Goal: Information Seeking & Learning: Learn about a topic

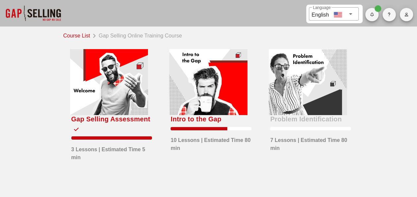
click at [227, 101] on div at bounding box center [208, 82] width 78 height 66
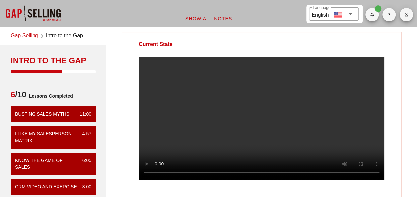
click at [247, 142] on video at bounding box center [262, 118] width 246 height 123
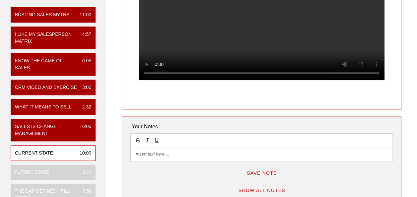
scroll to position [66, 0]
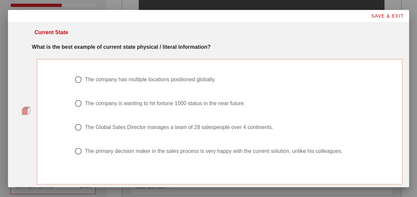
click at [74, 150] on div at bounding box center [78, 151] width 11 height 11
radio input "true"
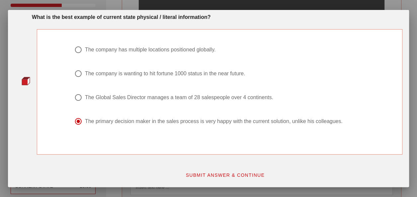
click at [213, 171] on button "SUBMIT ANSWER & CONTINUE" at bounding box center [225, 175] width 90 height 12
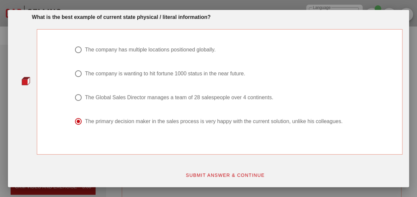
scroll to position [0, 0]
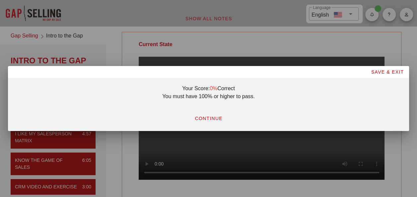
click at [206, 117] on span "CONTINUE" at bounding box center [208, 118] width 28 height 5
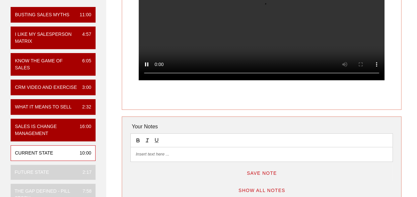
scroll to position [66, 0]
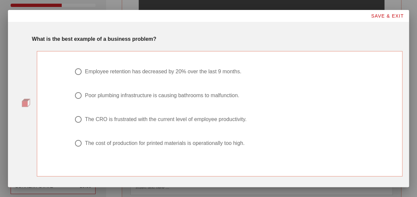
click at [183, 72] on div "Employee retention has decreased by 20% over the last 9 months." at bounding box center [163, 71] width 156 height 7
radio input "true"
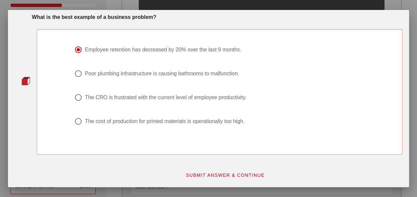
click at [212, 175] on span "SUBMIT ANSWER & CONTINUE" at bounding box center [224, 174] width 79 height 5
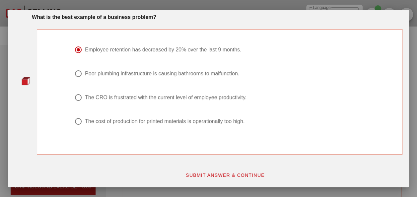
scroll to position [0, 0]
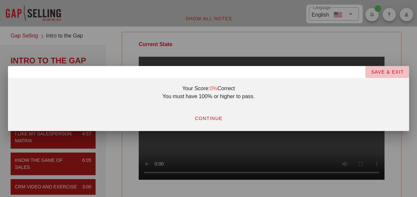
click at [289, 72] on span "SAVE & EXIT" at bounding box center [387, 71] width 33 height 5
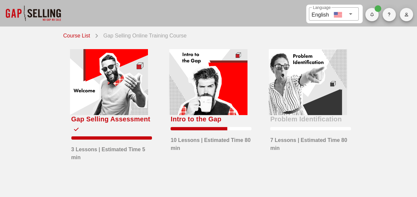
click at [210, 115] on div at bounding box center [208, 82] width 78 height 66
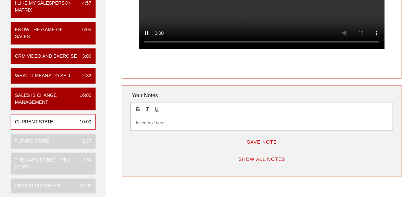
scroll to position [133, 0]
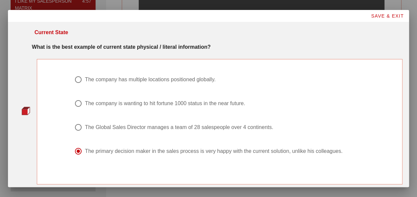
click at [121, 127] on div "The Global Sales Director manages a team of 28 salespeople over 4 continents." at bounding box center [179, 127] width 188 height 7
radio input "true"
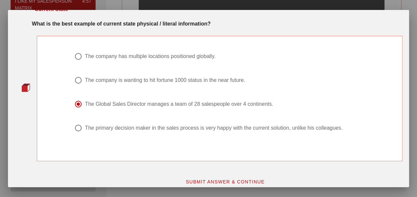
scroll to position [30, 0]
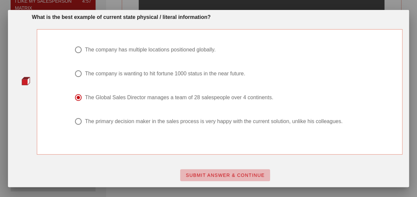
click at [206, 172] on span "SUBMIT ANSWER & CONTINUE" at bounding box center [224, 174] width 79 height 5
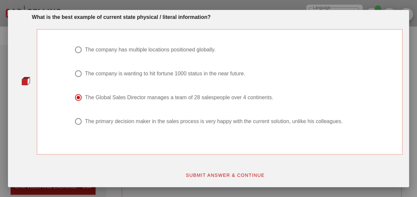
scroll to position [0, 0]
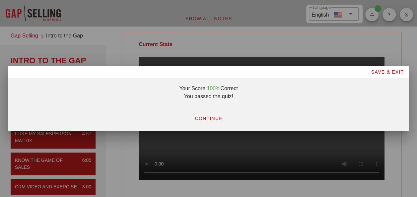
click at [206, 117] on span "CONTINUE" at bounding box center [208, 118] width 28 height 5
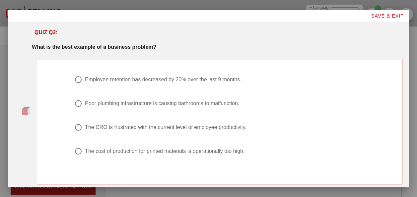
click at [198, 103] on div "Poor plumbing infrastructure is causing bathrooms to malfunction." at bounding box center [162, 103] width 154 height 7
radio input "true"
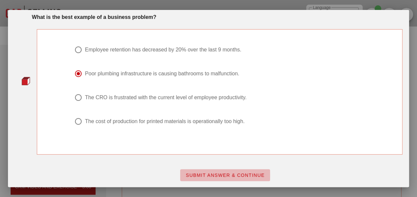
click at [236, 174] on span "SUBMIT ANSWER & CONTINUE" at bounding box center [224, 174] width 79 height 5
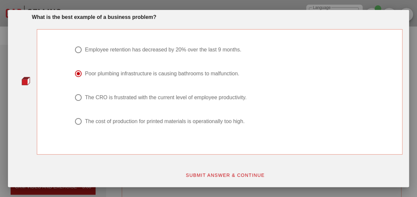
scroll to position [0, 0]
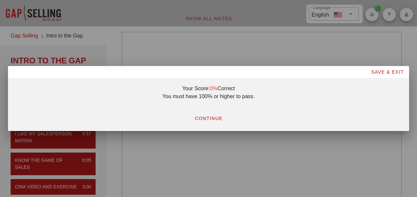
click at [208, 121] on span "CONTINUE" at bounding box center [208, 118] width 28 height 5
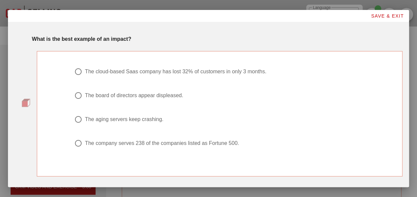
click at [150, 121] on div "The aging servers keep crashing." at bounding box center [124, 119] width 79 height 7
radio input "true"
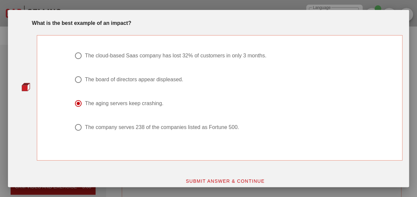
scroll to position [22, 0]
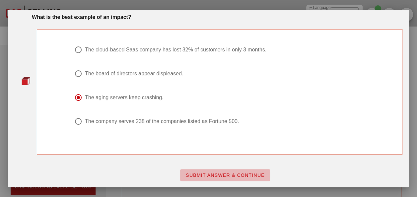
click at [205, 173] on span "SUBMIT ANSWER & CONTINUE" at bounding box center [224, 174] width 79 height 5
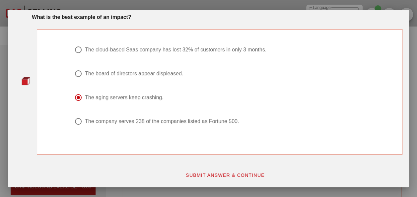
scroll to position [0, 0]
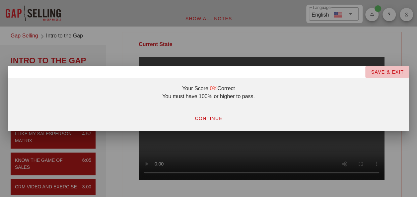
click at [289, 73] on span "SAVE & EXIT" at bounding box center [387, 71] width 33 height 5
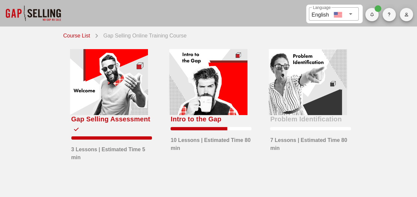
click at [236, 101] on div at bounding box center [208, 82] width 78 height 66
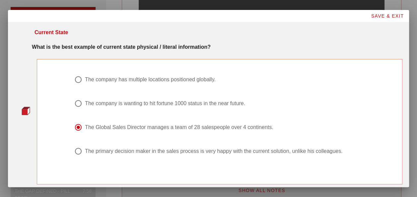
scroll to position [30, 0]
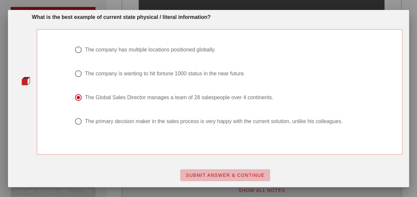
click at [224, 171] on button "SUBMIT ANSWER & CONTINUE" at bounding box center [225, 175] width 90 height 12
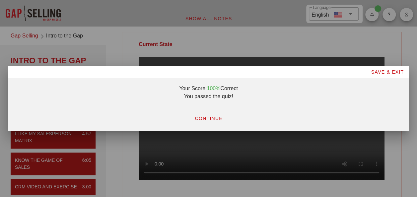
scroll to position [0, 0]
click at [214, 117] on span "CONTINUE" at bounding box center [208, 118] width 28 height 5
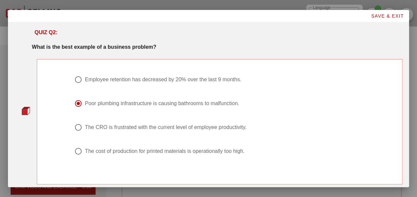
click at [95, 125] on div "The CRO is frustrated with the current level of employee productivity." at bounding box center [166, 127] width 162 height 7
radio input "false"
radio input "true"
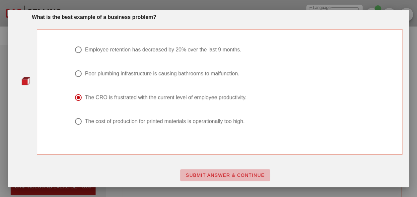
click at [223, 173] on span "SUBMIT ANSWER & CONTINUE" at bounding box center [224, 174] width 79 height 5
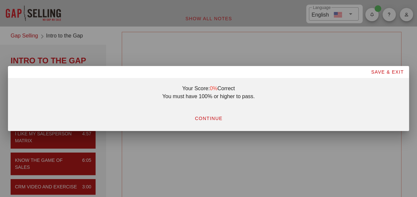
scroll to position [0, 0]
click at [205, 118] on span "CONTINUE" at bounding box center [208, 118] width 28 height 5
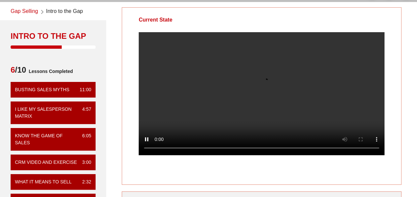
scroll to position [33, 0]
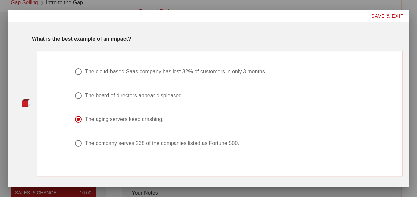
click at [189, 73] on div "The cloud-based Saas company has lost 32% of customers in only 3 months." at bounding box center [175, 71] width 181 height 7
radio input "true"
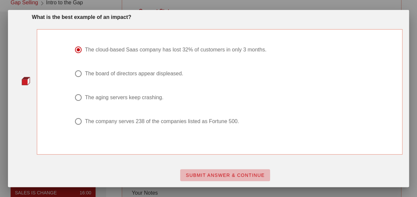
click at [208, 171] on button "SUBMIT ANSWER & CONTINUE" at bounding box center [225, 175] width 90 height 12
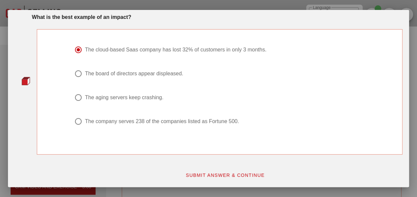
scroll to position [0, 0]
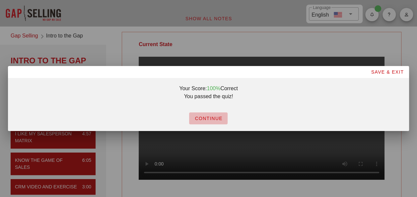
click at [210, 118] on span "CONTINUE" at bounding box center [208, 118] width 28 height 5
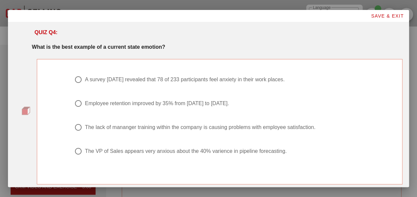
click at [212, 153] on div "The VP of Sales appears very anxious about the 40% varience in pipeline forecas…" at bounding box center [186, 151] width 202 height 7
radio input "true"
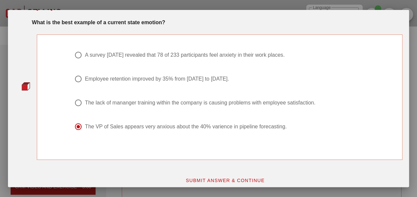
scroll to position [30, 0]
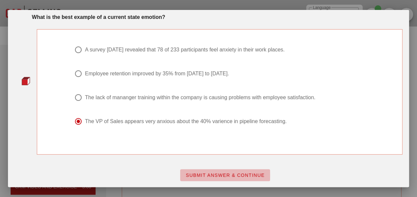
click at [217, 176] on span "SUBMIT ANSWER & CONTINUE" at bounding box center [224, 174] width 79 height 5
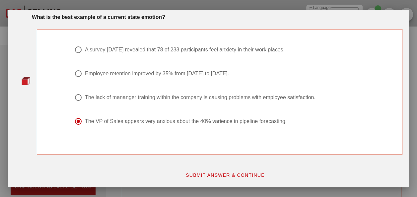
scroll to position [0, 0]
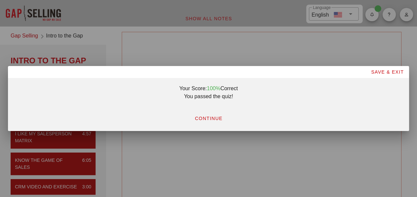
click at [220, 116] on span "CONTINUE" at bounding box center [208, 118] width 28 height 5
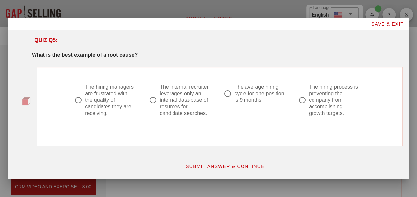
click at [289, 101] on div at bounding box center [302, 100] width 11 height 11
radio input "true"
click at [244, 164] on span "SUBMIT ANSWER & CONTINUE" at bounding box center [224, 166] width 79 height 5
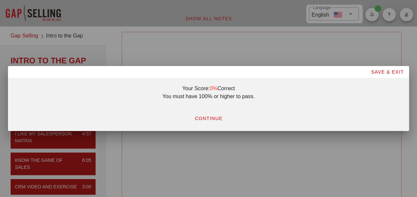
click at [217, 118] on span "CONTINUE" at bounding box center [208, 118] width 28 height 5
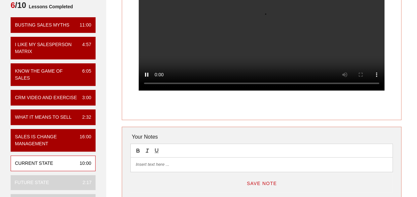
scroll to position [100, 0]
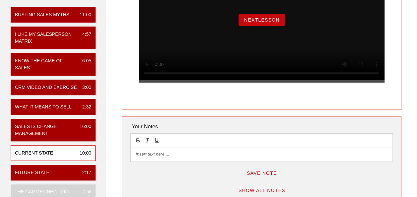
click at [259, 23] on span "NextLesson" at bounding box center [262, 19] width 36 height 5
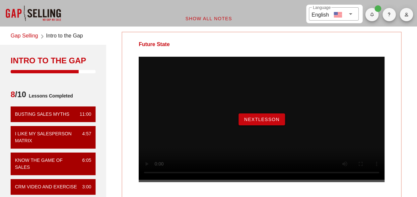
click at [261, 125] on button "NextLesson" at bounding box center [261, 119] width 46 height 12
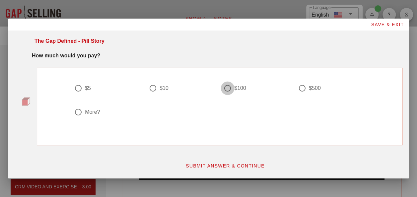
click at [231, 90] on div at bounding box center [227, 88] width 11 height 11
radio input "true"
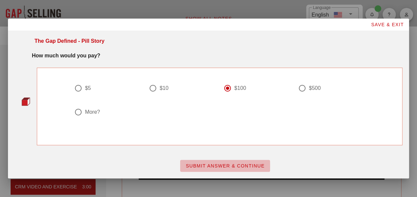
click at [253, 163] on span "SUBMIT ANSWER & CONTINUE" at bounding box center [224, 165] width 79 height 5
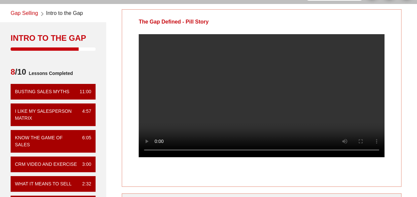
scroll to position [33, 0]
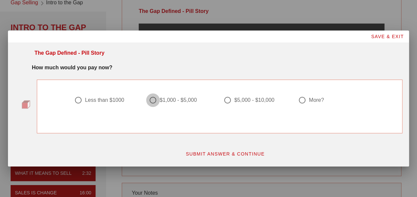
click at [152, 100] on div at bounding box center [152, 100] width 11 height 11
radio input "true"
click at [212, 156] on span "SUBMIT ANSWER & CONTINUE" at bounding box center [224, 153] width 79 height 5
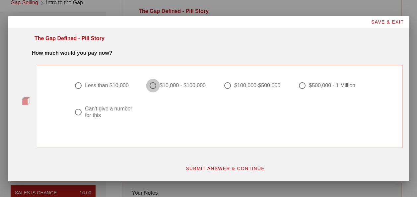
click at [153, 84] on div at bounding box center [152, 85] width 11 height 11
radio input "true"
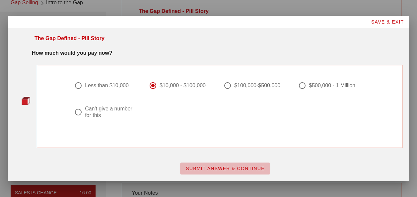
click at [222, 170] on span "SUBMIT ANSWER & CONTINUE" at bounding box center [224, 168] width 79 height 5
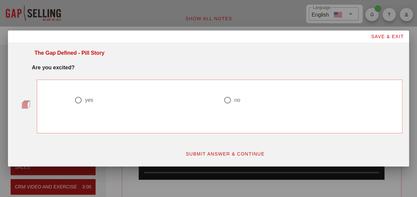
click at [81, 99] on div at bounding box center [78, 100] width 11 height 11
radio input "true"
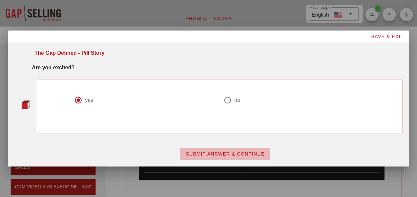
click at [218, 152] on span "SUBMIT ANSWER & CONTINUE" at bounding box center [224, 153] width 79 height 5
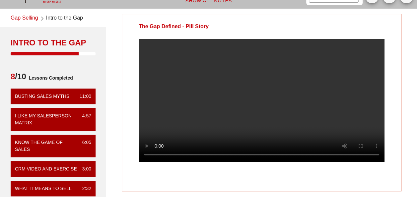
scroll to position [33, 0]
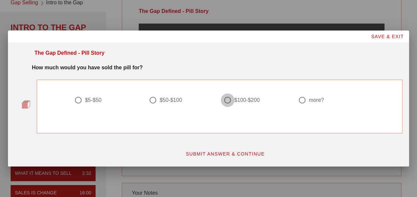
click at [231, 101] on div at bounding box center [227, 100] width 11 height 11
radio input "true"
click at [217, 154] on span "SUBMIT ANSWER & CONTINUE" at bounding box center [224, 153] width 79 height 5
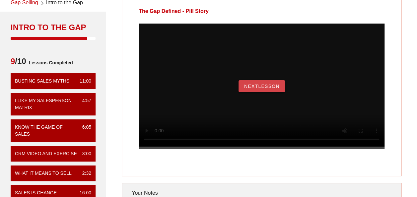
click at [260, 89] on span "NextLesson" at bounding box center [262, 86] width 36 height 5
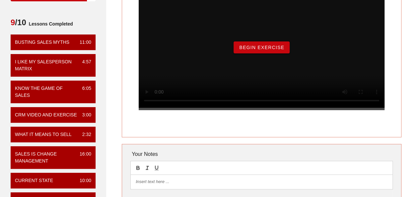
scroll to position [66, 0]
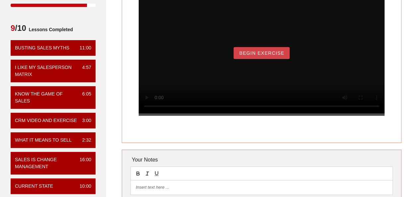
click at [275, 59] on button "Begin Exercise" at bounding box center [262, 53] width 56 height 12
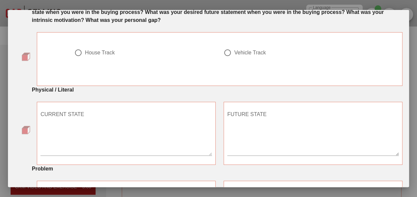
scroll to position [0, 0]
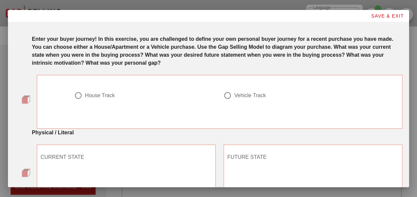
click at [228, 98] on div at bounding box center [227, 95] width 11 height 11
radio input "true"
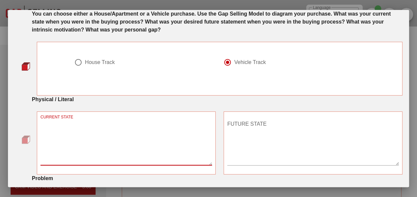
click at [126, 135] on textarea "CURRENT STATE" at bounding box center [125, 142] width 171 height 46
type textarea "C"
type textarea "V"
type textarea "No payments"
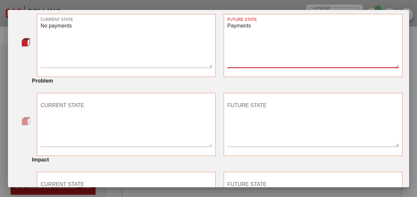
scroll to position [133, 0]
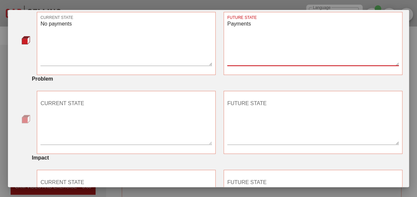
type textarea "Payments"
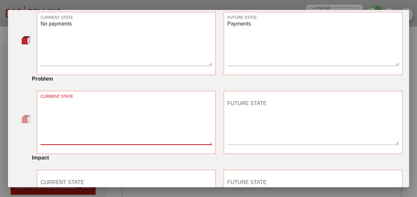
click at [64, 105] on textarea "CURRENT STATE" at bounding box center [125, 121] width 171 height 46
type textarea "Mileage is high, repairs needed"
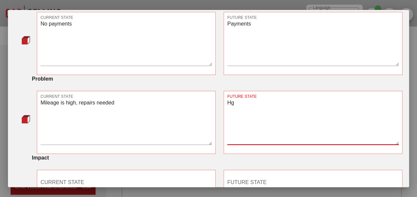
type textarea "H"
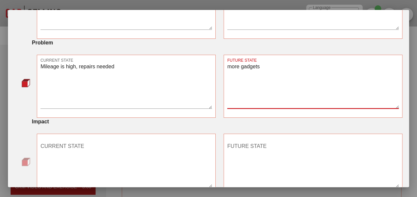
scroll to position [166, 0]
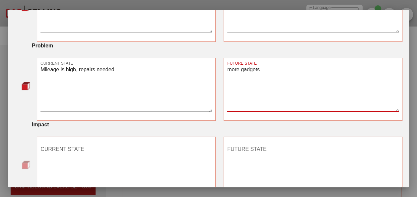
type textarea "more gadgets"
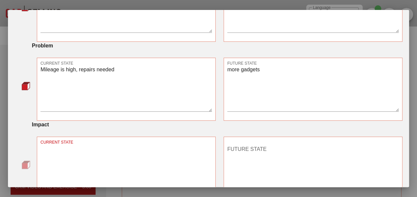
click at [63, 150] on textarea "CURRENT STATE" at bounding box center [125, 167] width 171 height 46
type textarea "cost of repairs"
type textarea "p"
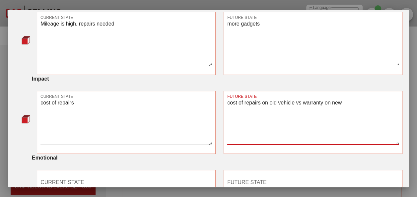
scroll to position [265, 0]
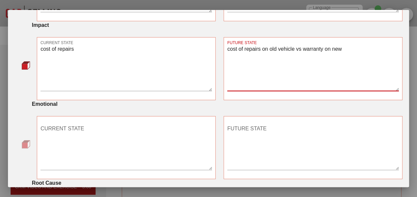
type textarea "cost of repairs on old vehicle vs warranty on new"
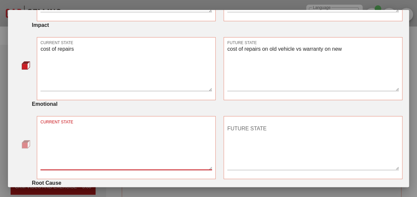
click at [46, 134] on textarea "CURRENT STATE" at bounding box center [125, 146] width 171 height 46
type textarea "frustrating as costs and repairs are unknown"
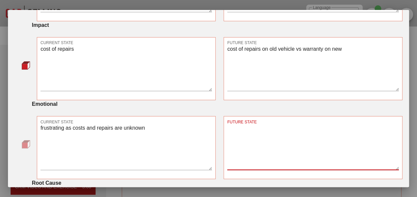
click at [252, 131] on textarea "FUTURE STATE" at bounding box center [312, 146] width 171 height 46
click at [227, 127] on textarea "Happy, new vehicle" at bounding box center [312, 146] width 171 height 46
click at [289, 127] on textarea "apprehensive but Happy, new vehicle" at bounding box center [312, 146] width 171 height 46
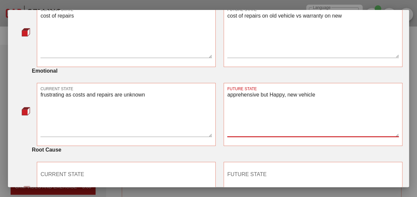
scroll to position [332, 0]
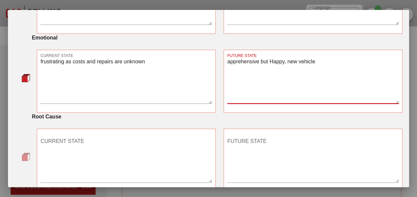
type textarea "apprehensive but Happy, new vehicle"
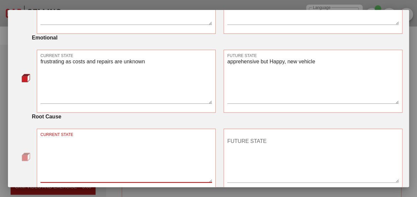
click at [90, 142] on textarea "CURRENT STATE" at bounding box center [125, 159] width 171 height 46
type textarea "s"
type textarea "B"
click at [83, 139] on textarea "Vehicle broke dow, stranded" at bounding box center [125, 159] width 171 height 46
type textarea "Vehicle broke down, stranded"
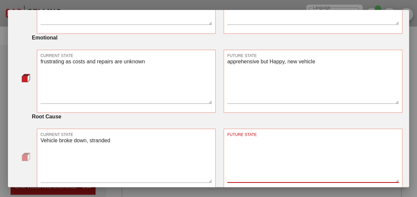
click at [230, 138] on div "FUTURE STATE" at bounding box center [312, 159] width 171 height 46
click at [289, 140] on textarea "reliability of new vehicle, warranty coverage" at bounding box center [312, 159] width 171 height 46
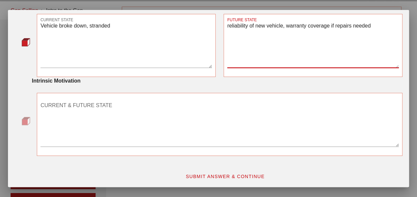
scroll to position [33, 0]
type textarea "reliability of new vehicle, warranty coverage if repairs needed"
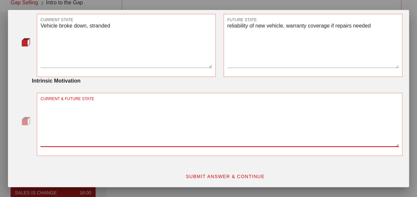
click at [179, 122] on textarea "CURRENT & FUTURE STATE" at bounding box center [219, 123] width 358 height 46
type textarea "c"
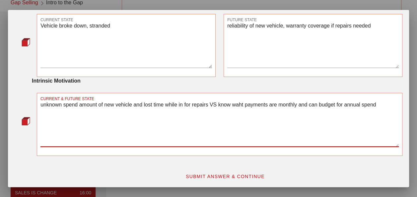
drag, startPoint x: 382, startPoint y: 103, endPoint x: 234, endPoint y: 103, distance: 147.6
click at [234, 103] on textarea "unknown spend amount of new vehicle and lost time while in for repairs VS know …" at bounding box center [219, 123] width 358 height 46
type textarea "unknown spend amount of new vehicle and lost time while in for repairs VS know …"
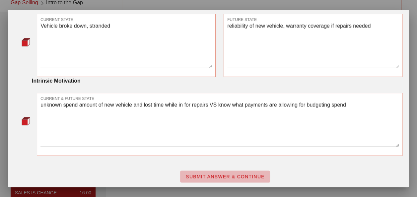
click at [219, 174] on span "SUBMIT ANSWER & CONTINUE" at bounding box center [224, 176] width 79 height 5
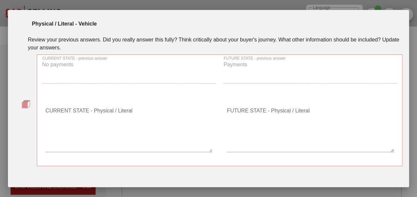
scroll to position [0, 0]
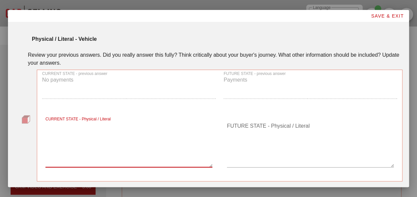
click at [66, 146] on textarea "CURRENT STATE - Physical / Literal" at bounding box center [128, 144] width 167 height 46
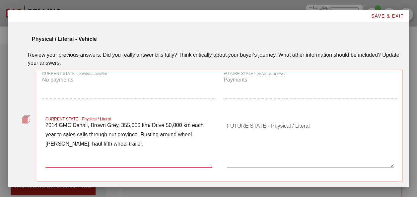
click at [88, 125] on textarea "2014 GMC Denali, Brown Grey, 355,000 km/ Drive 50,000 km each year to sales cal…" at bounding box center [128, 144] width 167 height 46
click at [147, 145] on textarea "2014 GMC Denali diesel 3500, Brown Grey, 355,000 km/ Drive 50,000 km each year …" at bounding box center [128, 144] width 167 height 46
click at [146, 145] on textarea "2014 GMC Denali diesel 3500, Brown Grey, 355,000 km/ Drive 50,000 km each year …" at bounding box center [128, 144] width 167 height 46
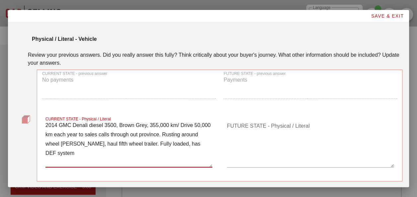
click at [63, 153] on textarea "2014 GMC Denali diesel 3500, Brown Grey, 355,000 km/ Drive 50,000 km each year …" at bounding box center [128, 144] width 167 height 46
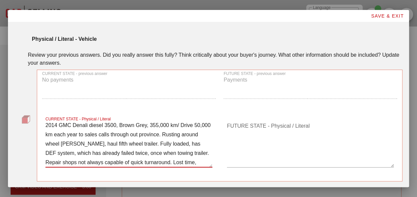
click at [178, 143] on textarea "2014 GMC Denali diesel 3500, Brown Grey, 355,000 km/ Drive 50,000 km each year …" at bounding box center [128, 144] width 167 height 46
click at [186, 145] on textarea "2014 GMC Denali diesel 3500, Brown Grey, 355,000 km/ Drive 50,000 km each year …" at bounding box center [128, 144] width 167 height 46
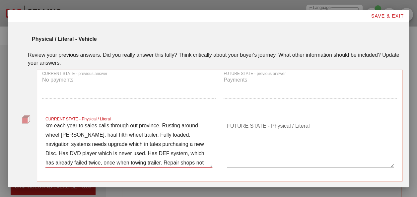
scroll to position [28, 0]
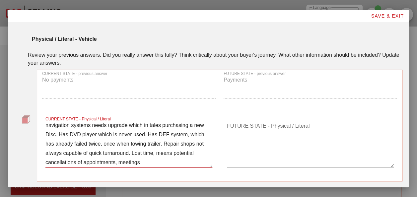
click at [164, 136] on textarea "2014 GMC Denali diesel 3500, Brown Grey, 355,000 km/ Drive 50,000 km each year …" at bounding box center [128, 144] width 167 height 46
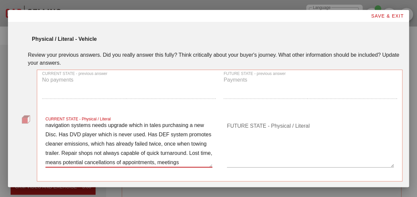
drag, startPoint x: 134, startPoint y: 145, endPoint x: 116, endPoint y: 144, distance: 18.2
click at [116, 144] on textarea "2014 GMC Denali diesel 3500, Brown Grey, 355,000 km/ Drive 50,000 km each year …" at bounding box center [128, 144] width 167 height 46
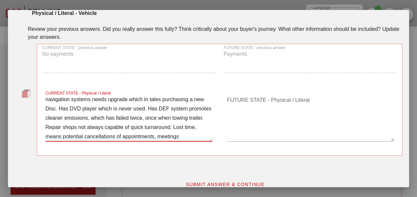
scroll to position [33, 0]
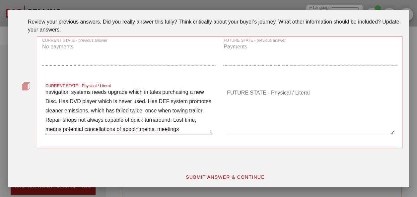
click at [182, 130] on textarea "2014 GMC Denali diesel 3500, Brown Grey, 355,000 km/ Drive 50,000 km each year …" at bounding box center [128, 111] width 167 height 46
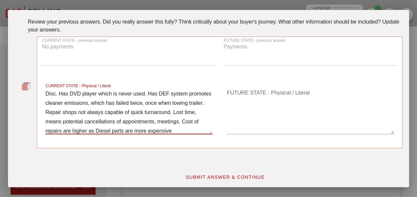
type textarea "2014 GMC Denali diesel 3500, Brown Grey, 355,000 km/ Drive 50,000 km each year …"
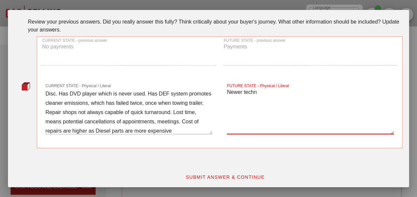
type textarea "Newer techn"
click at [260, 91] on textarea "Newer techn" at bounding box center [310, 111] width 167 height 46
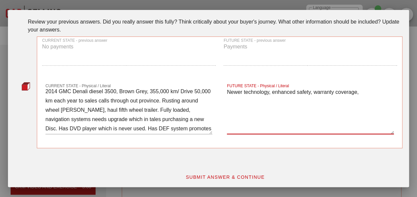
scroll to position [0, 0]
click at [227, 91] on textarea "Newer technology, enhanced safety, warranty coverage," at bounding box center [310, 111] width 167 height 46
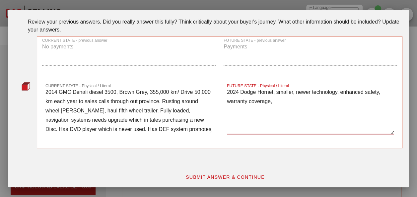
click at [277, 102] on textarea "2024 Dodge Hornet, smaller, newer technology, enhanced safety, warranty coverag…" at bounding box center [310, 111] width 167 height 46
click at [270, 93] on textarea "2024 Dodge Hornet, smaller, newer technology, enhanced safety, warranty coverag…" at bounding box center [310, 111] width 167 height 46
type textarea "2024 Dodge Hornet GT Plus, Dark grey, leather/cloth seats, smaller, newer techn…"
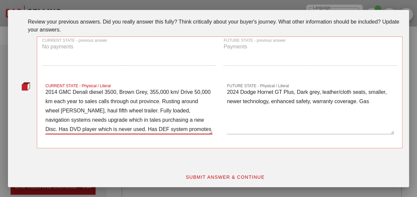
click at [150, 92] on textarea "2014 GMC Denali diesel 3500, Brown Grey, 355,000 km/ Drive 50,000 km each year …" at bounding box center [128, 111] width 167 height 46
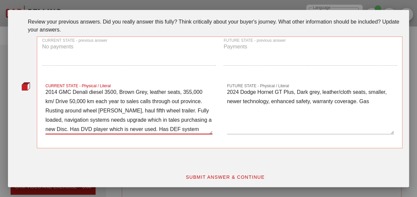
type textarea "2014 GMC Denali diesel 3500, Brown Grey, leather seats, 355,000 km/ Drive 50,00…"
click at [289, 101] on textarea "2024 Dodge Hornet GT Plus, Dark grey, leather/cloth seats, smaller, newer techn…" at bounding box center [310, 111] width 167 height 46
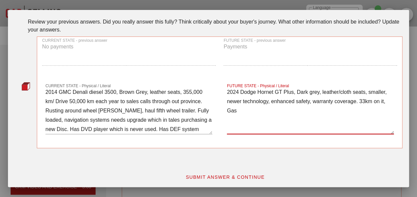
click at [250, 112] on textarea "2024 Dodge Hornet GT Plus, Dark grey, leather/cloth seats, smaller, newer techn…" at bounding box center [310, 111] width 167 height 46
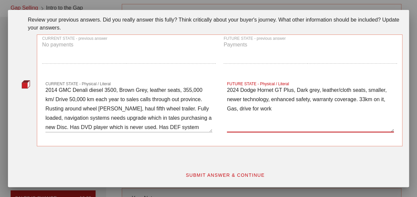
scroll to position [33, 0]
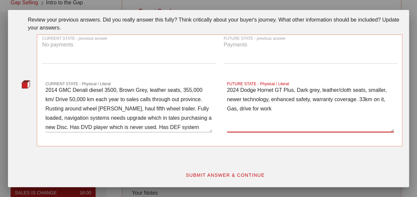
type textarea "2024 Dodge Hornet GT Plus, Dark grey, leather/cloth seats, smaller, newer techn…"
click at [255, 175] on span "SUBMIT ANSWER & CONTINUE" at bounding box center [224, 174] width 79 height 5
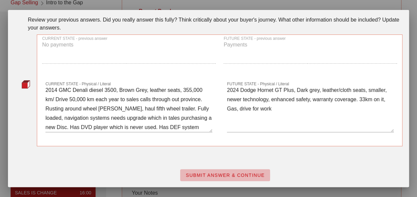
scroll to position [0, 0]
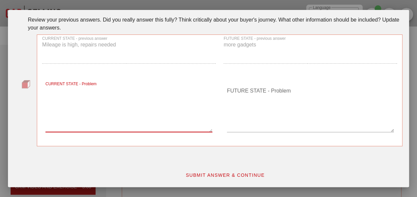
click at [75, 102] on textarea "CURRENT STATE - Problem" at bounding box center [128, 109] width 167 height 46
type textarea "H"
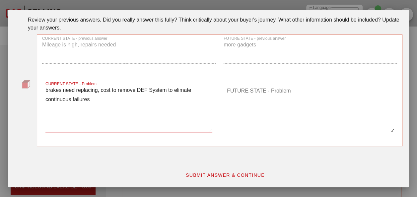
click at [117, 91] on textarea "brakes need replacing, cost to remove DEF System to elimate continuous failures" at bounding box center [128, 109] width 167 height 46
drag, startPoint x: 163, startPoint y: 90, endPoint x: 155, endPoint y: 94, distance: 9.2
click at [155, 94] on textarea "brakes need replacing, remove DEF System to elimate continuous failures" at bounding box center [128, 109] width 167 height 46
click at [161, 90] on textarea "brakes need replacing, remove DEF System to elimate continuous failures" at bounding box center [128, 109] width 167 height 46
drag, startPoint x: 161, startPoint y: 90, endPoint x: 147, endPoint y: 97, distance: 15.4
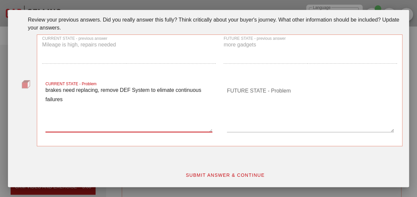
click at [147, 97] on textarea "brakes need replacing, remove DEF System to elimate continuous failures" at bounding box center [128, 109] width 167 height 46
click at [166, 88] on textarea "brakes need replacing, remove DEF System to elimate continuous failures" at bounding box center [128, 109] width 167 height 46
click at [68, 100] on textarea "brakes need replacing, remove DEF System to eliminate continuous failures" at bounding box center [128, 109] width 167 height 46
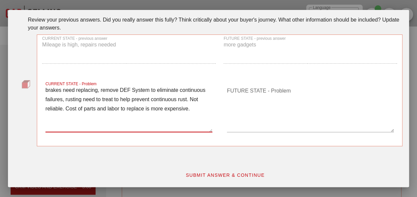
click at [194, 108] on textarea "brakes need replacing, remove DEF System to eliminate continuous failures, rust…" at bounding box center [128, 109] width 167 height 46
type textarea "brakes need replacing, remove DEF System to eliminate continuous failures, rust…"
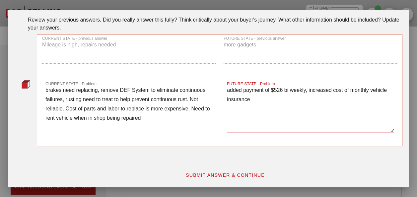
click at [246, 98] on textarea "added payment of $526 bi weekly, increased cost of monthly vehicle insurance" at bounding box center [310, 109] width 167 height 46
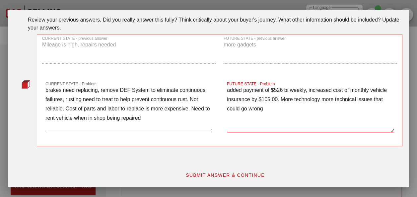
type textarea "added payment of $526 bi weekly, increased cost of monthly vehicle insurance by…"
click at [243, 173] on span "SUBMIT ANSWER & CONTINUE" at bounding box center [224, 174] width 79 height 5
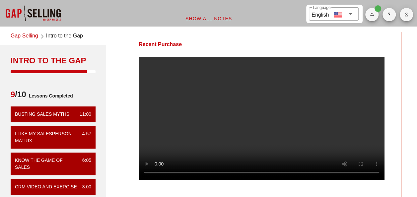
click at [289, 9] on span "Badge" at bounding box center [377, 8] width 7 height 7
click at [289, 14] on icon "button" at bounding box center [372, 15] width 4 height 4
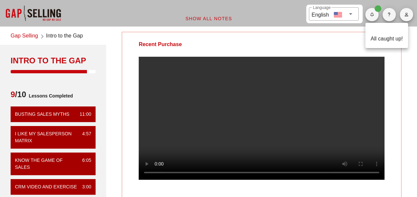
click at [289, 39] on div "All caught up!" at bounding box center [387, 35] width 32 height 15
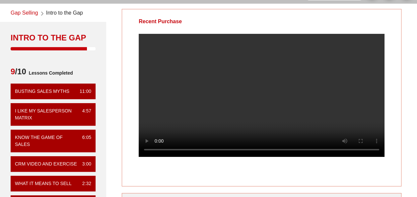
scroll to position [33, 0]
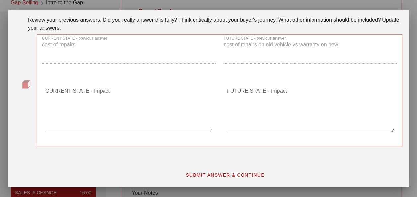
click at [92, 116] on textarea "CURRENT STATE - Impact" at bounding box center [128, 109] width 167 height 46
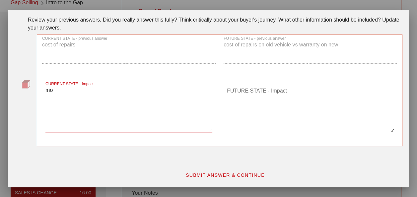
type textarea "m"
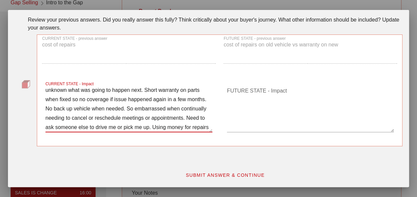
scroll to position [8, 0]
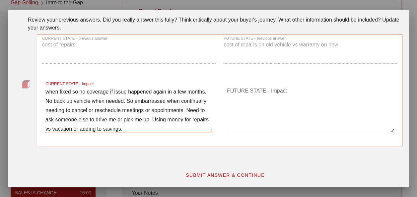
type textarea "unknown what was going to happen next. Short warranty on parts when fixed so no…"
click at [249, 107] on textarea "FUTURE STATE - Impact" at bounding box center [310, 109] width 167 height 46
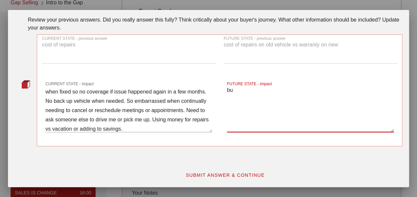
type textarea "b"
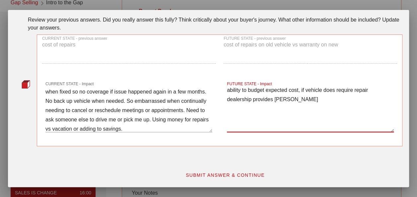
drag, startPoint x: 281, startPoint y: 100, endPoint x: 316, endPoint y: 107, distance: 35.3
click at [289, 107] on textarea "ability to budget expected cost, if vehicle does require repair dealership prov…" at bounding box center [310, 109] width 167 height 46
drag, startPoint x: 291, startPoint y: 99, endPoint x: 272, endPoint y: 99, distance: 18.2
click at [272, 99] on textarea "ability to budget expected cost, if vehicle does require repair dealership prov…" at bounding box center [310, 109] width 167 height 46
click at [289, 101] on textarea "ability to budget expected cost, if vehicle does require repair dealership prov…" at bounding box center [310, 109] width 167 height 46
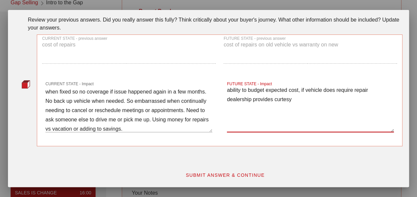
drag, startPoint x: 282, startPoint y: 98, endPoint x: 275, endPoint y: 100, distance: 7.0
click at [275, 100] on textarea "ability to budget expected cost, if vehicle does require repair dealership prov…" at bounding box center [310, 109] width 167 height 46
click at [275, 98] on textarea "ability to budget expected cost, if vehicle does require repair dealership prov…" at bounding box center [310, 109] width 167 height 46
click at [289, 98] on textarea "ability to budget expected cost, if vehicle does require repair dealership prov…" at bounding box center [310, 109] width 167 height 46
type textarea "ability to budget expected cost, if vehicle does require repair dealership prov…"
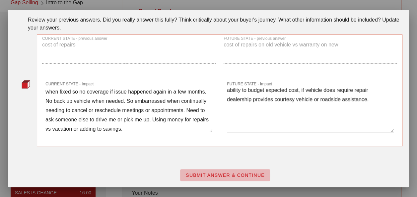
click at [225, 174] on span "SUBMIT ANSWER & CONTINUE" at bounding box center [224, 174] width 79 height 5
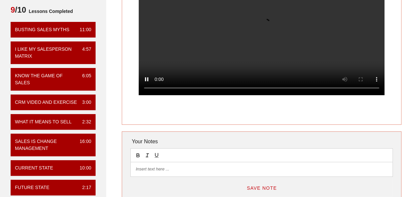
scroll to position [74, 0]
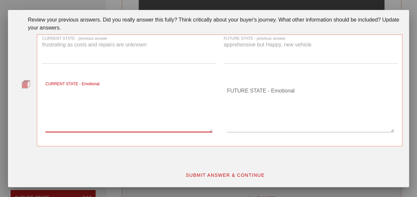
click at [157, 118] on textarea "CURRENT STATE - Emotional" at bounding box center [128, 109] width 167 height 46
drag, startPoint x: 48, startPoint y: 90, endPoint x: 43, endPoint y: 95, distance: 7.0
click at [43, 95] on div "CURRENT STATE - Emotional [PERSON_NAME], frustrated with cost" at bounding box center [128, 110] width 173 height 62
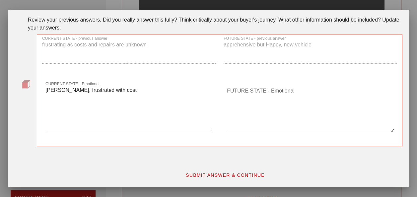
click at [53, 90] on textarea "[PERSON_NAME], frustrated with cost" at bounding box center [128, 109] width 167 height 46
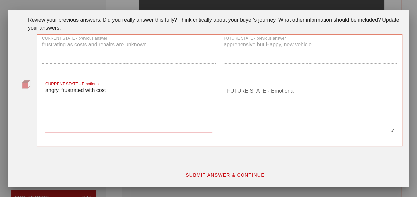
click at [107, 89] on textarea "angry, frustrated with cost" at bounding box center [128, 109] width 167 height 46
click at [118, 89] on textarea "angry, frustrated with cost. Sad to keep withdrawing from savings or vacation f…" at bounding box center [128, 109] width 167 height 46
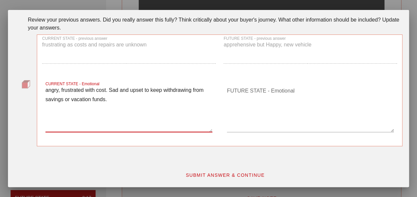
click at [105, 89] on textarea "angry, frustrated with cost. Sad and upset to keep withdrawing from savings or …" at bounding box center [128, 109] width 167 height 46
click at [133, 90] on textarea "angry, frustrated with cost or repairs. Sad and upset to keep withdrawing from …" at bounding box center [128, 109] width 167 height 46
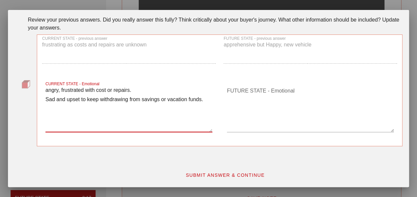
click at [206, 99] on textarea "angry, frustrated with cost or repairs. Sad and upset to keep withdrawing from …" at bounding box center [128, 109] width 167 height 46
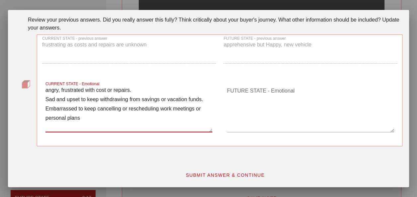
type textarea "angry, frustrated with cost or repairs. Sad and upset to keep withdrawing from …"
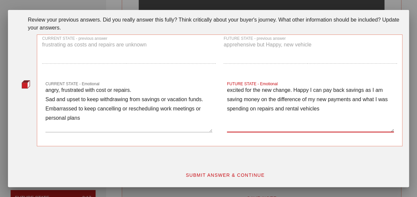
type textarea "excited for the new change. Happy I can pay back savings as I am saving money o…"
click at [209, 173] on span "SUBMIT ANSWER & CONTINUE" at bounding box center [224, 174] width 79 height 5
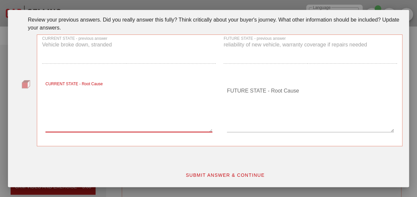
click at [60, 125] on textarea "CURRENT STATE - Root Cause" at bounding box center [128, 109] width 167 height 46
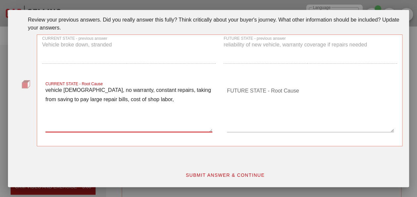
click at [146, 100] on textarea "vehicle [DEMOGRAPHIC_DATA], no warranty, constant repairs, taking from saving t…" at bounding box center [128, 109] width 167 height 46
type textarea "vehicle [DEMOGRAPHIC_DATA], no warranty, constant repairs, taking from saving t…"
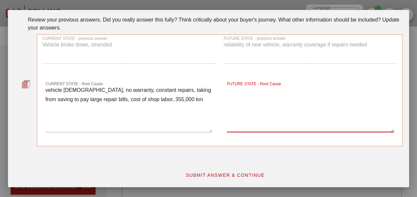
click at [289, 96] on textarea "FUTURE STATE - Root Cause" at bounding box center [310, 109] width 167 height 46
type textarea "warranty coverage, vehicle reliability, safety features"
click at [248, 175] on span "SUBMIT ANSWER & CONTINUE" at bounding box center [224, 174] width 79 height 5
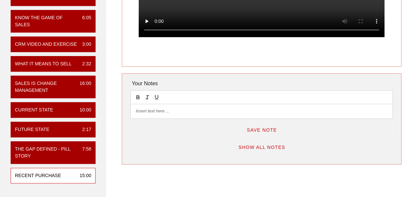
scroll to position [166, 0]
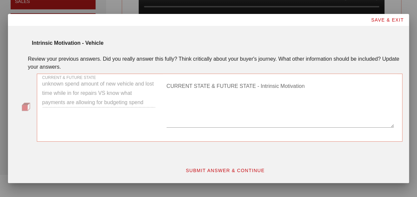
click at [213, 120] on textarea "CURRENT STATE & FUTURE STATE - Intrinsic Motivation" at bounding box center [280, 104] width 227 height 46
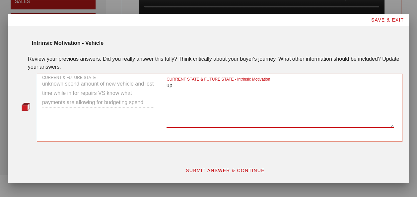
type textarea "u"
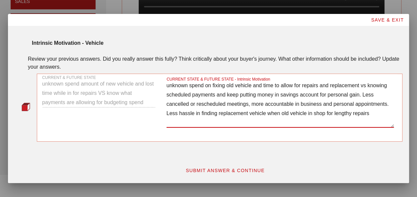
type textarea "unknown spend on fixing old vehicle and time to allow for repairs and replaceme…"
click at [227, 170] on span "SUBMIT ANSWER & CONTINUE" at bounding box center [224, 170] width 79 height 5
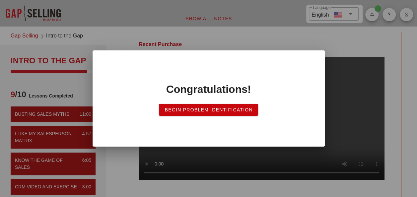
click at [204, 110] on span "Begin Problem Identification" at bounding box center [208, 109] width 88 height 5
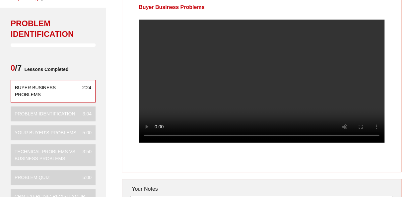
scroll to position [33, 0]
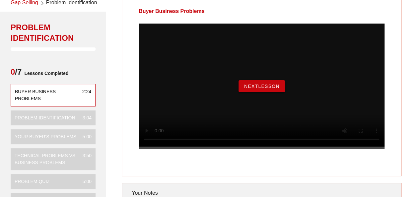
click at [280, 92] on button "NextLesson" at bounding box center [261, 86] width 46 height 12
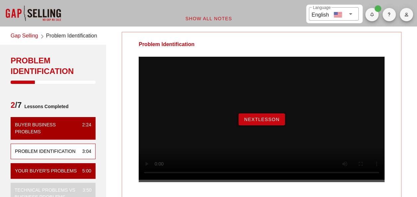
click at [258, 122] on span "NextLesson" at bounding box center [262, 119] width 36 height 5
